Goal: Task Accomplishment & Management: Manage account settings

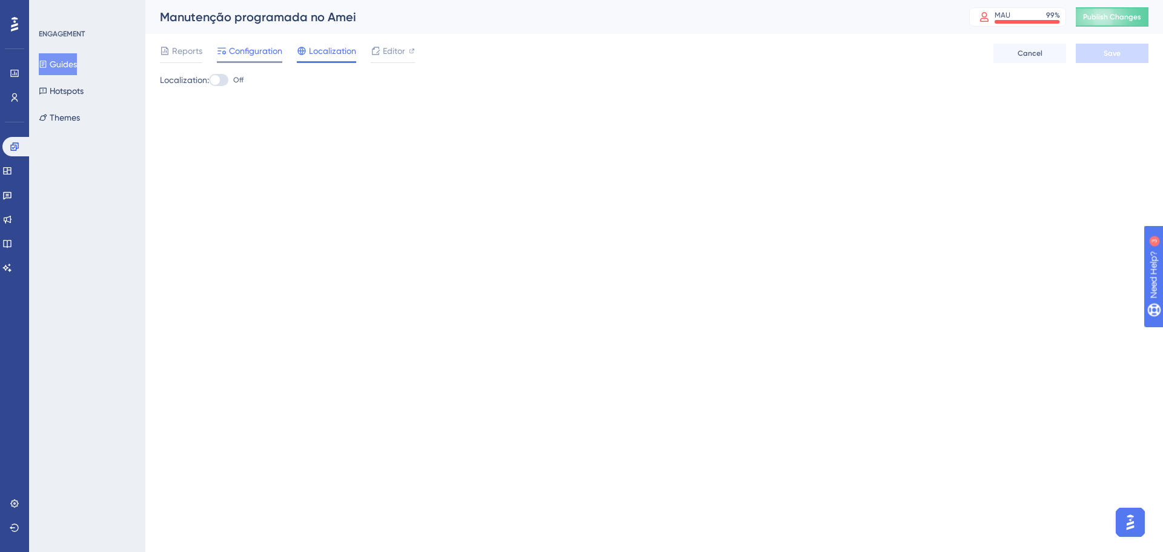
click at [249, 53] on span "Configuration" at bounding box center [255, 51] width 53 height 15
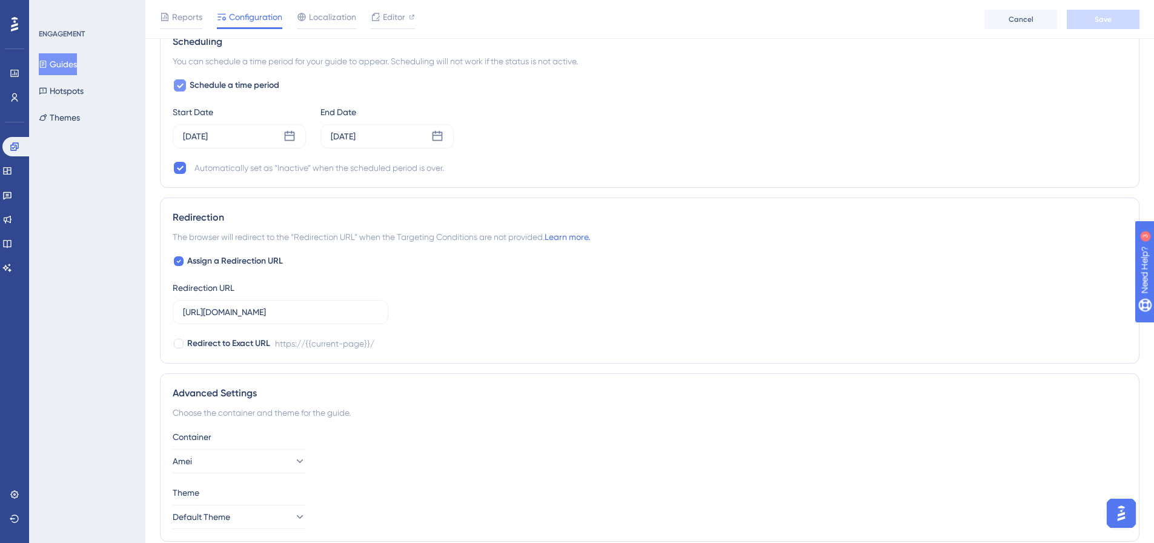
scroll to position [956, 0]
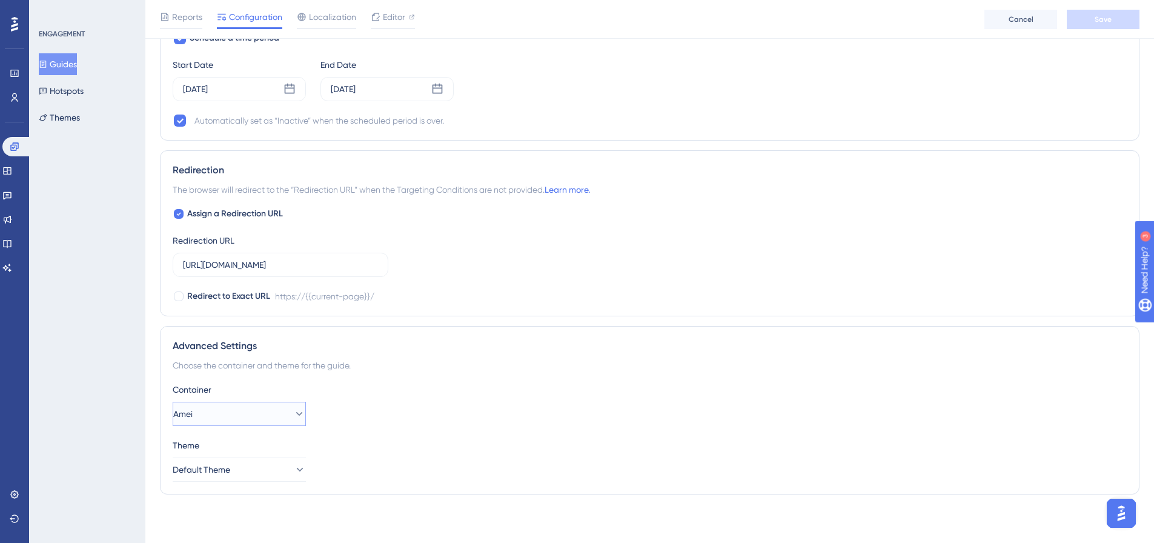
click at [260, 414] on button "Amei" at bounding box center [239, 414] width 133 height 24
click at [253, 460] on button "Default Theme" at bounding box center [239, 469] width 133 height 24
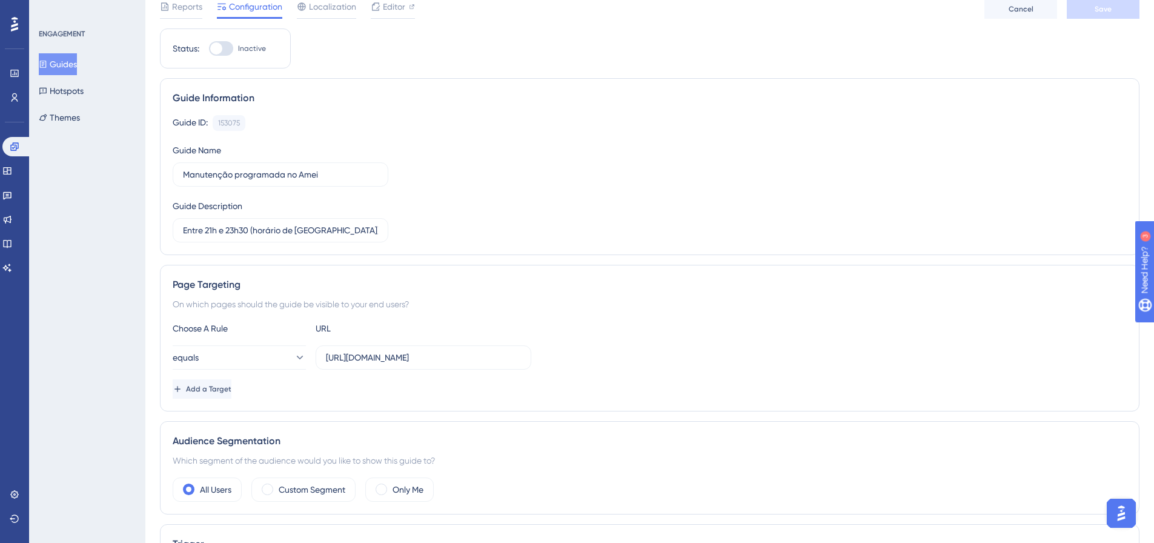
scroll to position [0, 0]
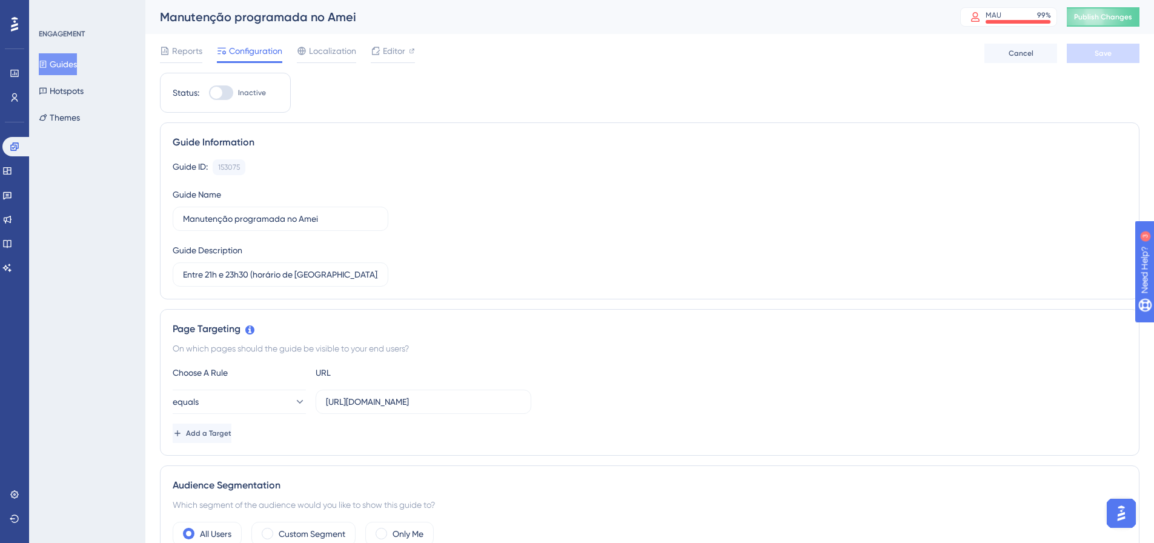
click at [215, 99] on div at bounding box center [221, 92] width 24 height 15
click at [209, 93] on input "Inactive" at bounding box center [208, 93] width 1 height 1
checkbox input "true"
click at [1119, 47] on button "Save" at bounding box center [1103, 53] width 73 height 19
click at [1111, 24] on button "Publish Changes" at bounding box center [1103, 16] width 73 height 19
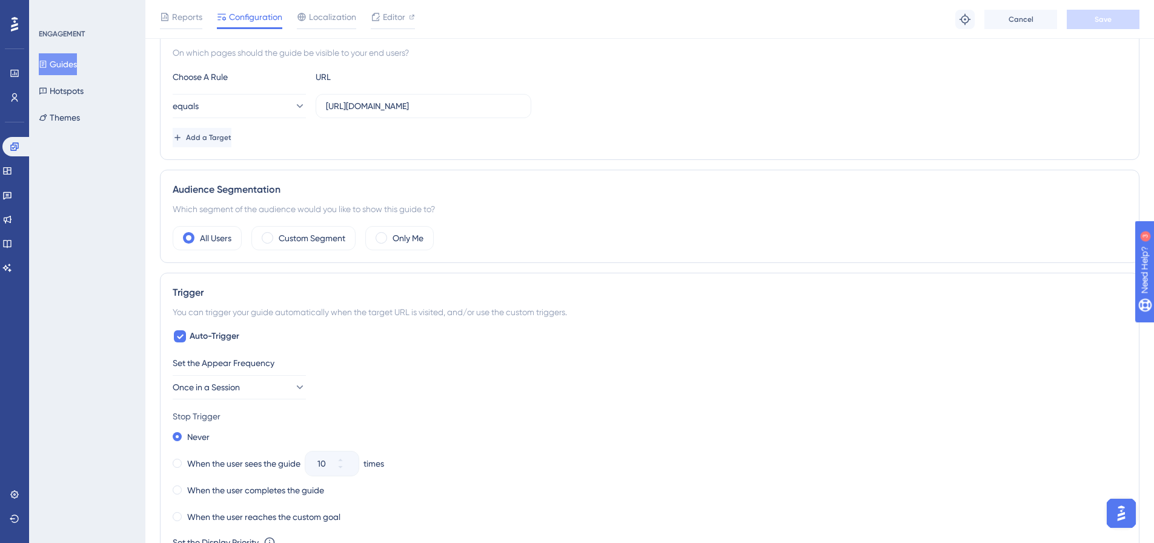
scroll to position [303, 0]
click at [18, 145] on icon at bounding box center [15, 147] width 10 height 10
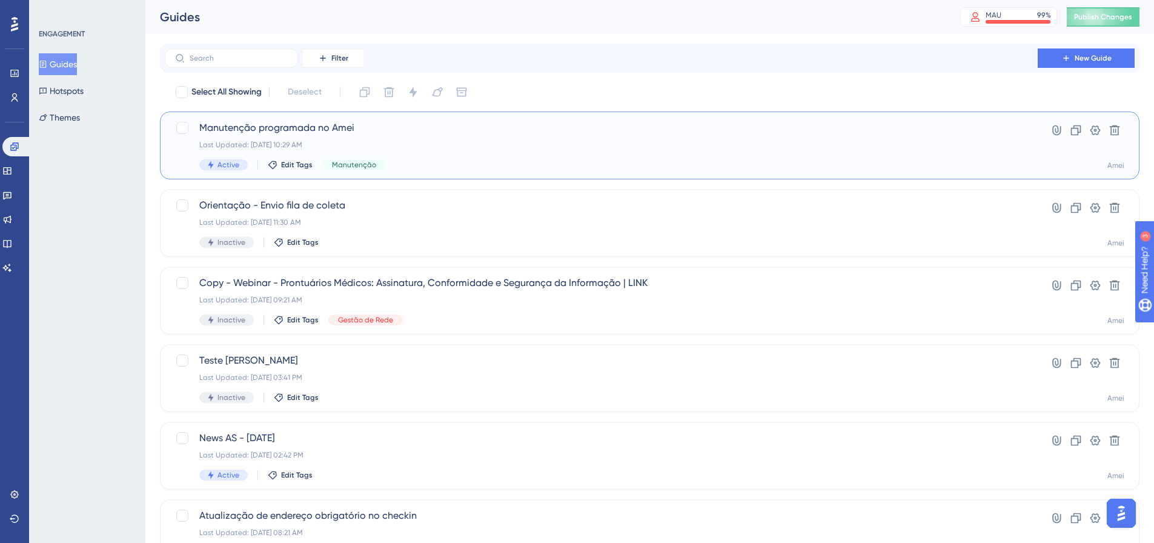
click at [466, 136] on div "Manutenção programada no Amei Last Updated: [DATE] 10:29 AM Active Edit Tags Ma…" at bounding box center [601, 146] width 804 height 50
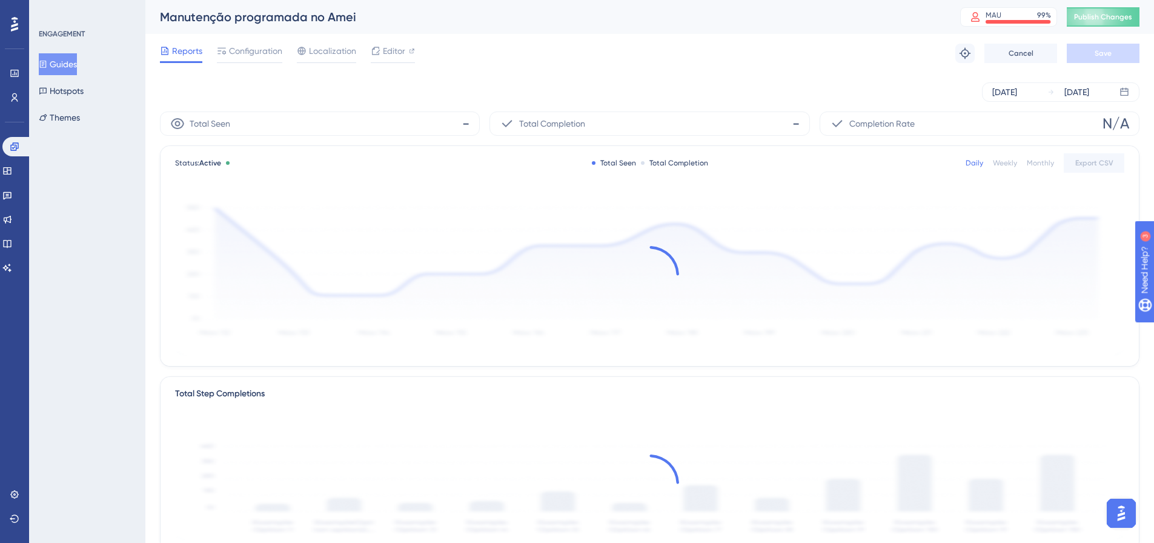
click at [526, 28] on div "Manutenção programada no Amei MAU 99 % Click to see add-on and upgrade options …" at bounding box center [649, 17] width 1009 height 34
click at [234, 52] on span "Configuration" at bounding box center [255, 51] width 53 height 15
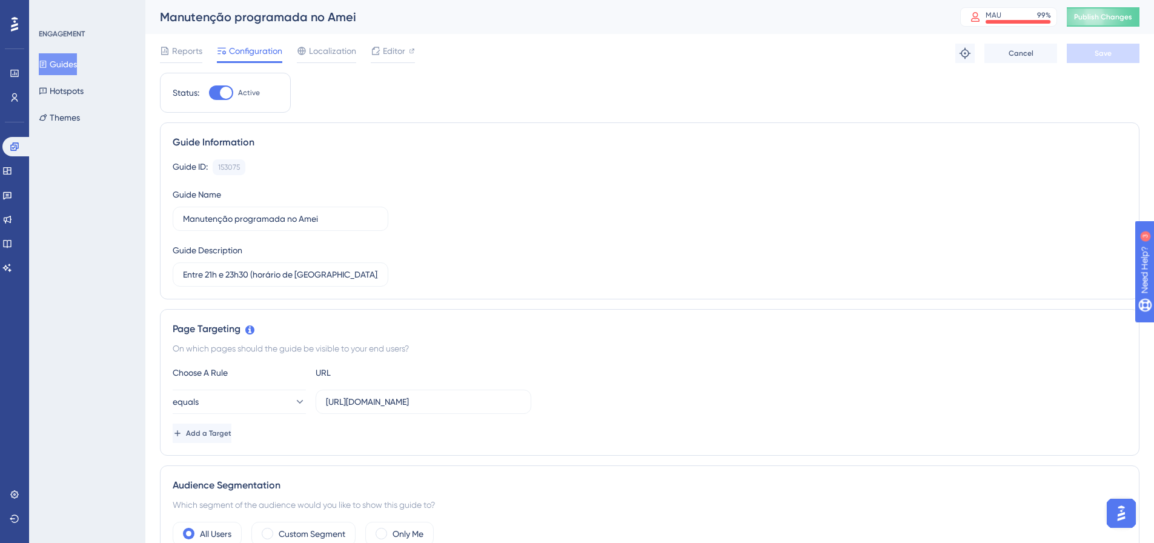
click at [395, 151] on div "Guide Information Guide ID: 153075 Copy Guide Name Manutenção programada no Ame…" at bounding box center [650, 210] width 980 height 177
